Goal: Book appointment/travel/reservation

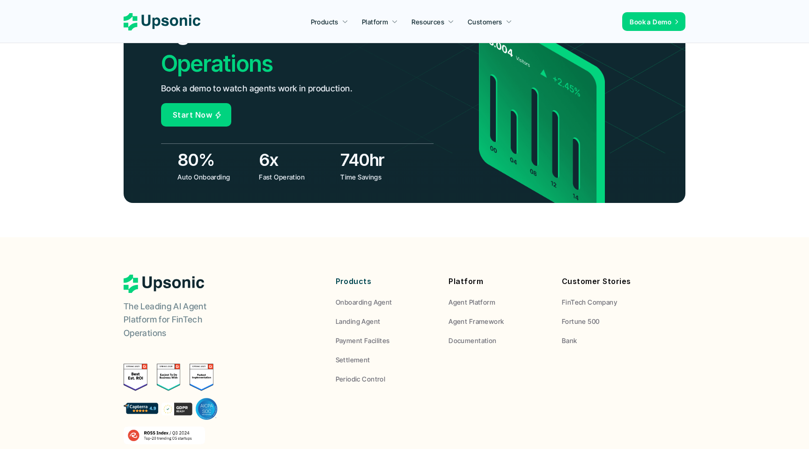
scroll to position [3457, 0]
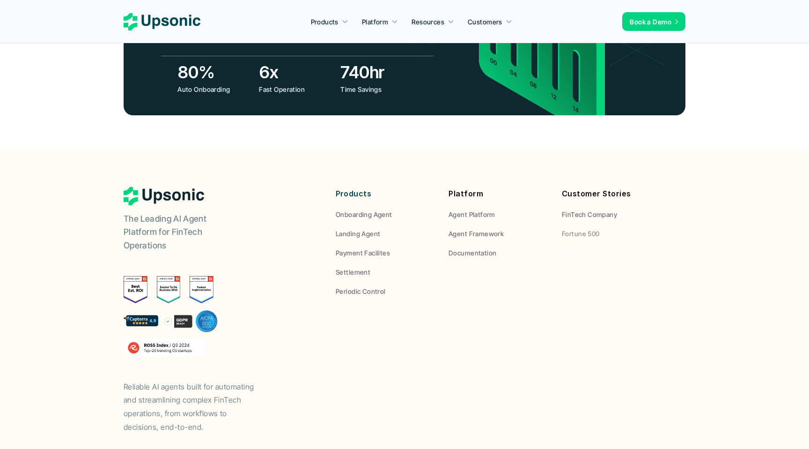
click at [567, 249] on span "Bank" at bounding box center [569, 253] width 15 height 8
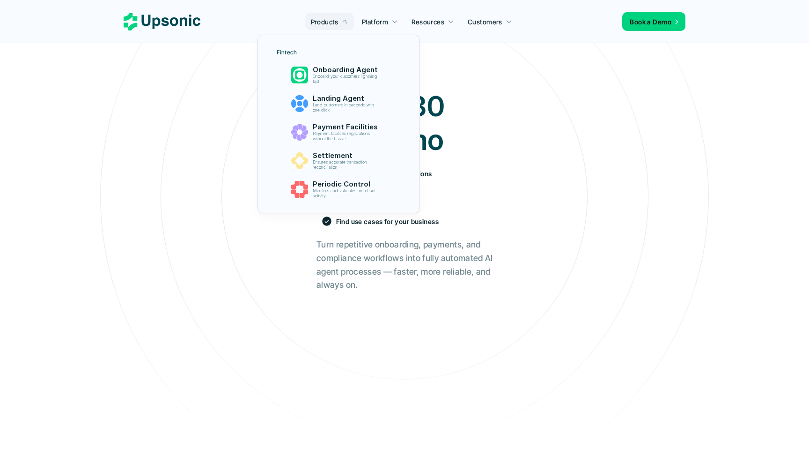
click at [333, 24] on p "Products" at bounding box center [325, 22] width 28 height 10
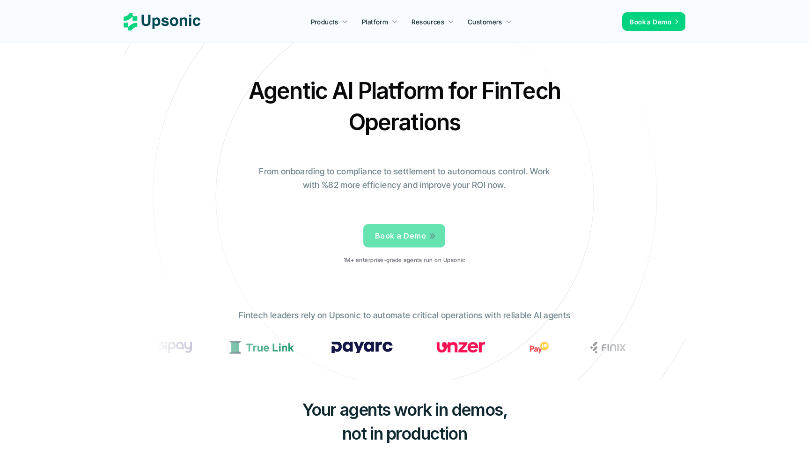
click at [409, 237] on span "Book a Demo" at bounding box center [400, 235] width 51 height 9
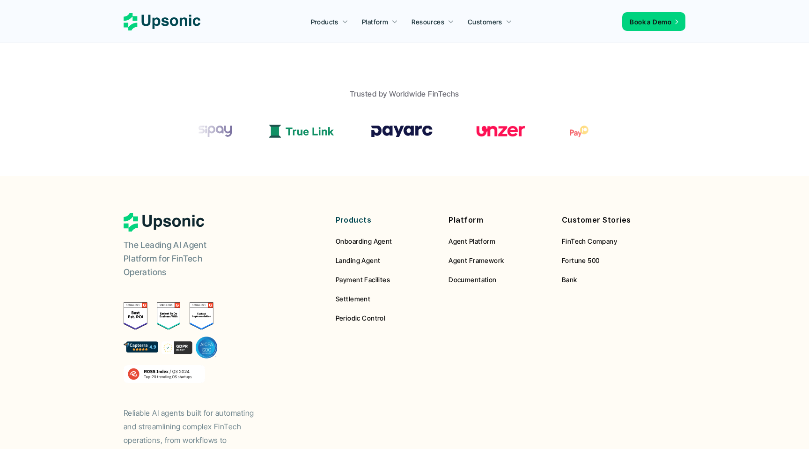
scroll to position [639, 0]
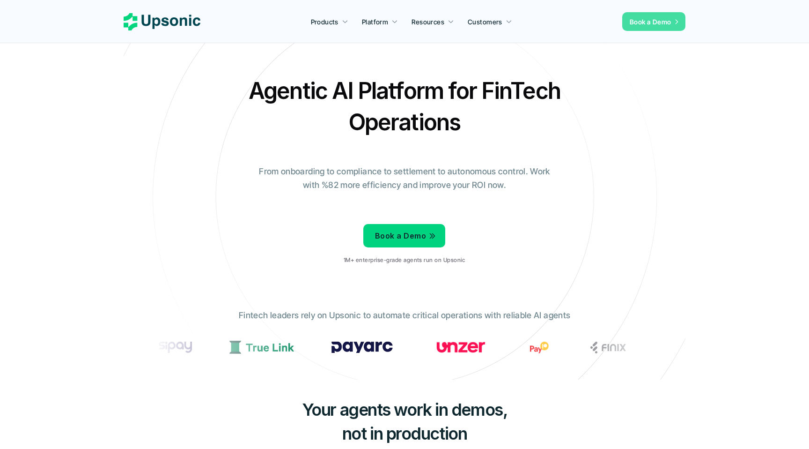
click at [660, 14] on link "Book a Demo" at bounding box center [654, 21] width 63 height 19
